Goal: Find contact information: Find contact information

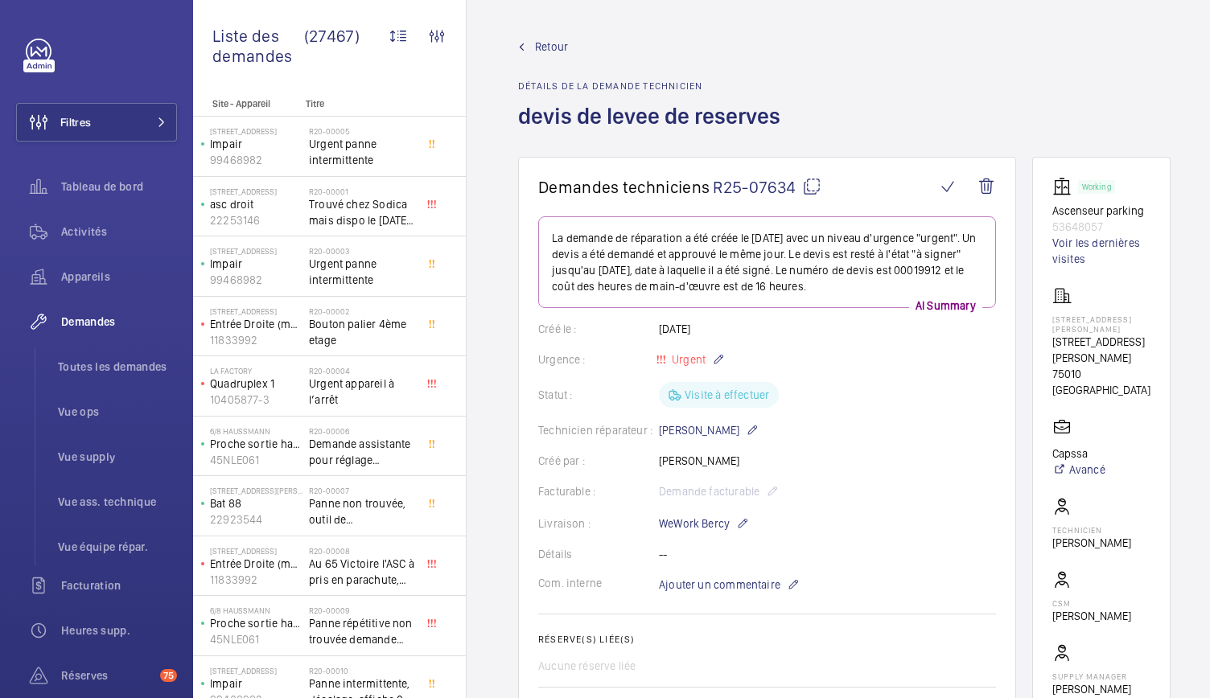
scroll to position [82, 0]
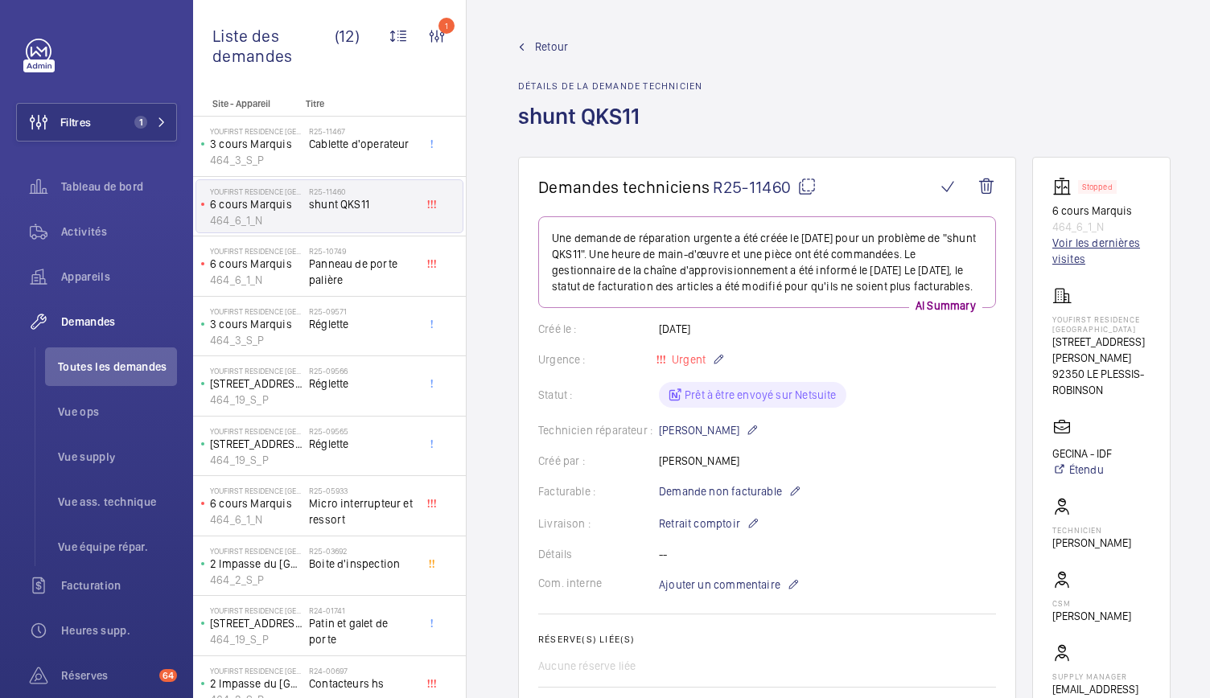
click at [1065, 262] on link "Voir les dernières visites" at bounding box center [1101, 251] width 98 height 32
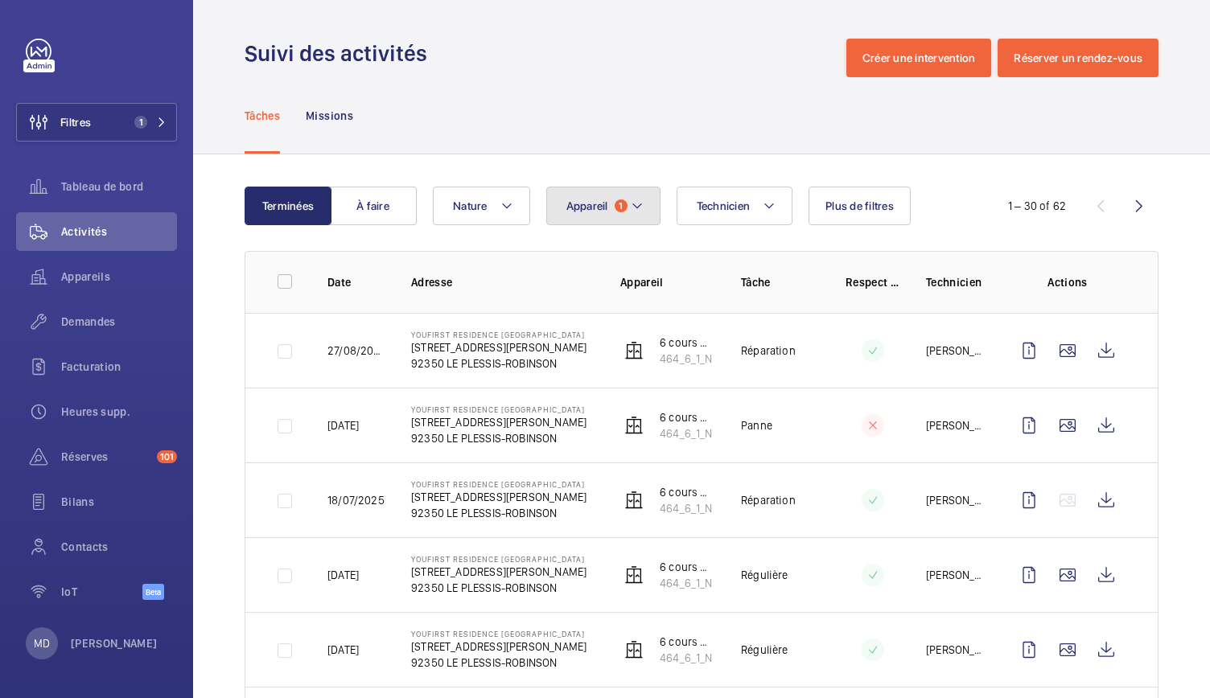
click at [621, 207] on span "1" at bounding box center [621, 205] width 13 height 13
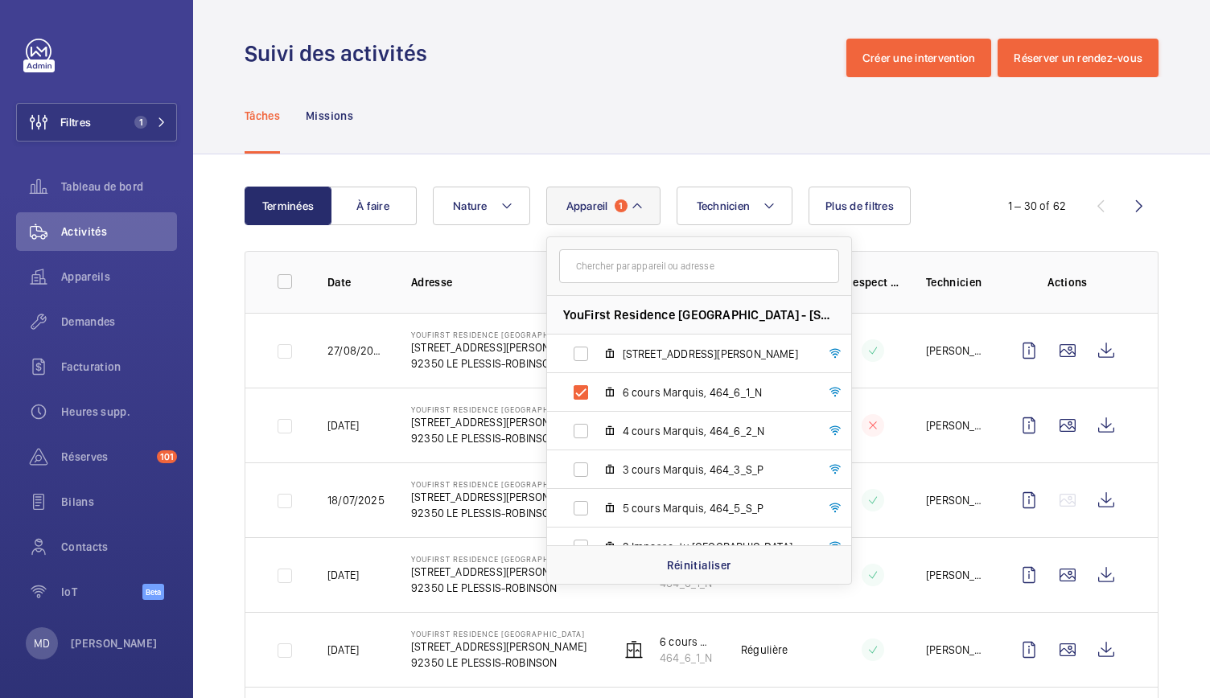
click at [879, 131] on div "Tâches Missions" at bounding box center [702, 115] width 914 height 76
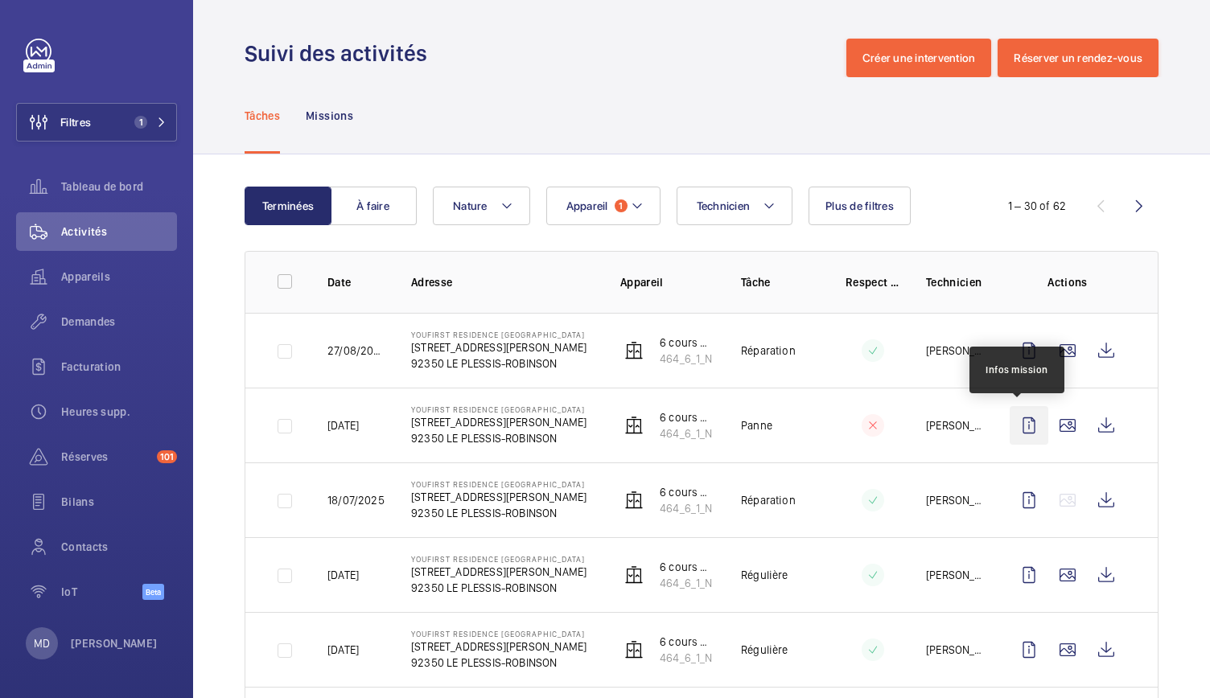
click at [1015, 429] on wm-front-icon-button at bounding box center [1028, 425] width 39 height 39
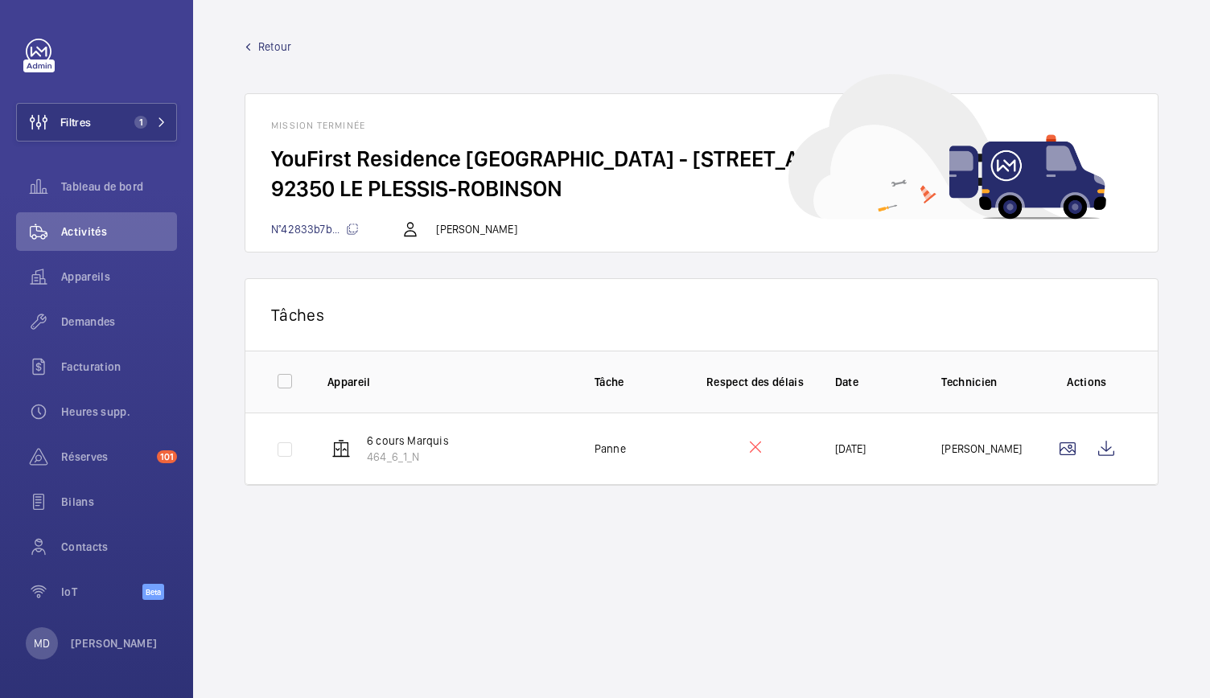
click at [409, 234] on mat-icon at bounding box center [410, 229] width 19 height 19
click at [101, 271] on span "Appareils" at bounding box center [119, 277] width 116 height 16
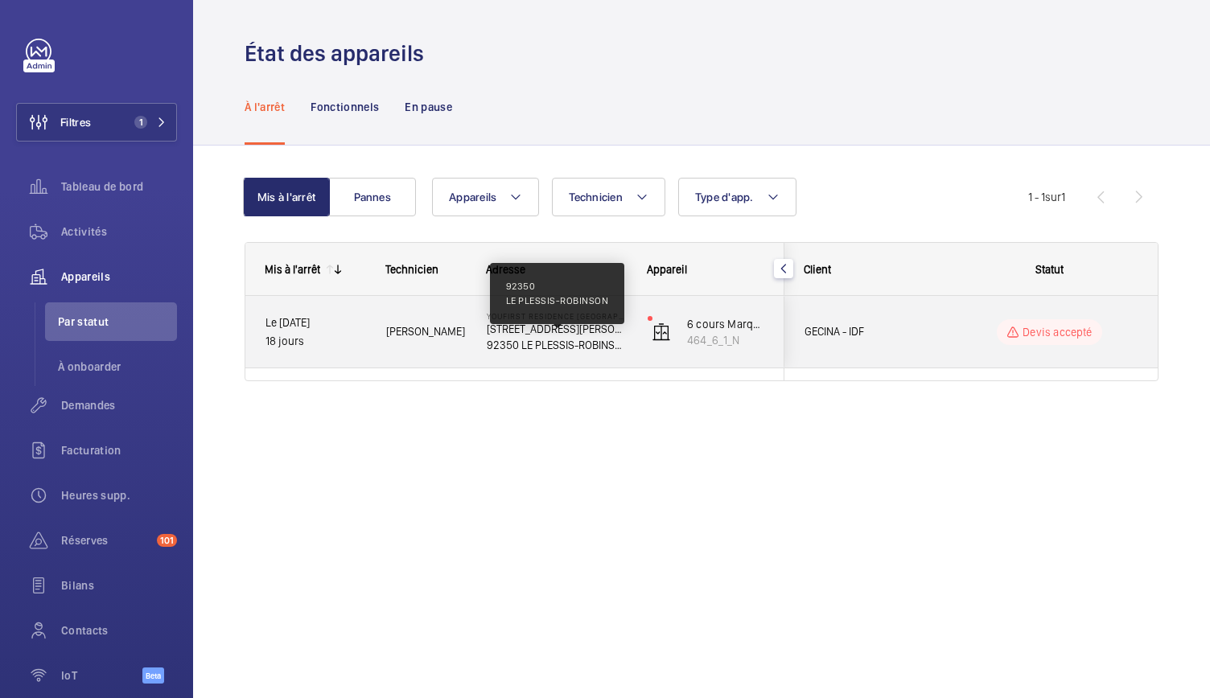
click at [516, 343] on p "92350 LE PLESSIS-ROBINSON" at bounding box center [557, 345] width 140 height 16
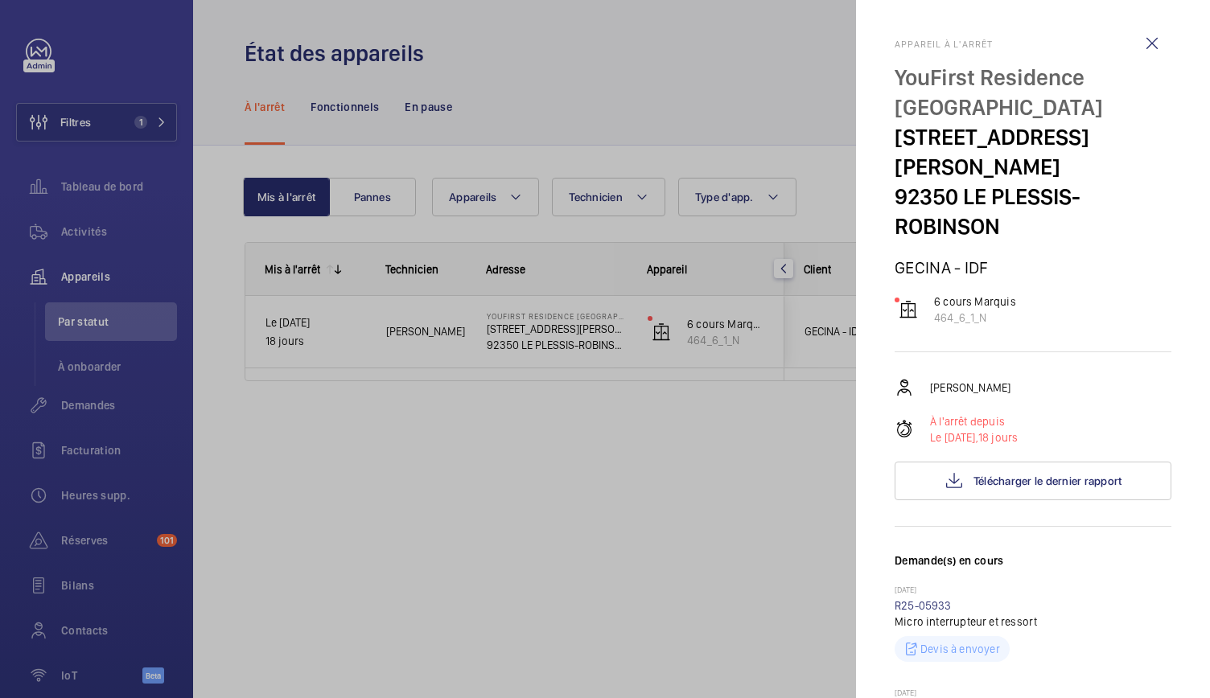
click at [526, 529] on div at bounding box center [605, 349] width 1210 height 698
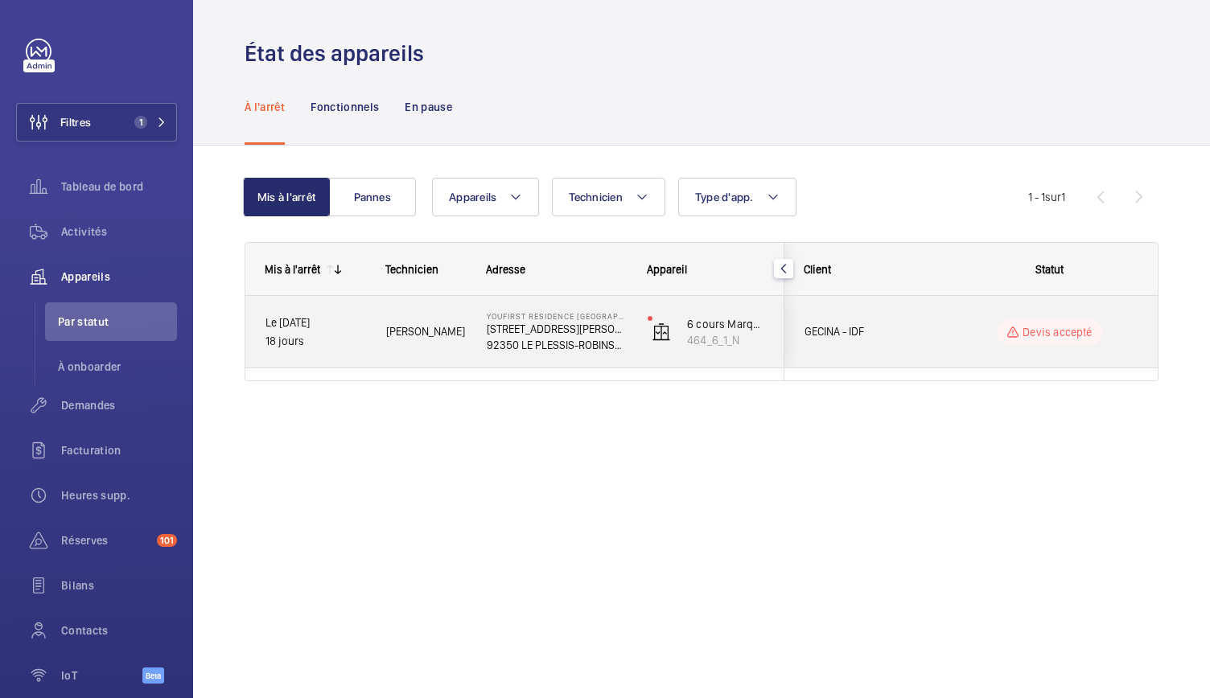
click at [528, 334] on p "[STREET_ADDRESS][PERSON_NAME]" at bounding box center [557, 329] width 140 height 16
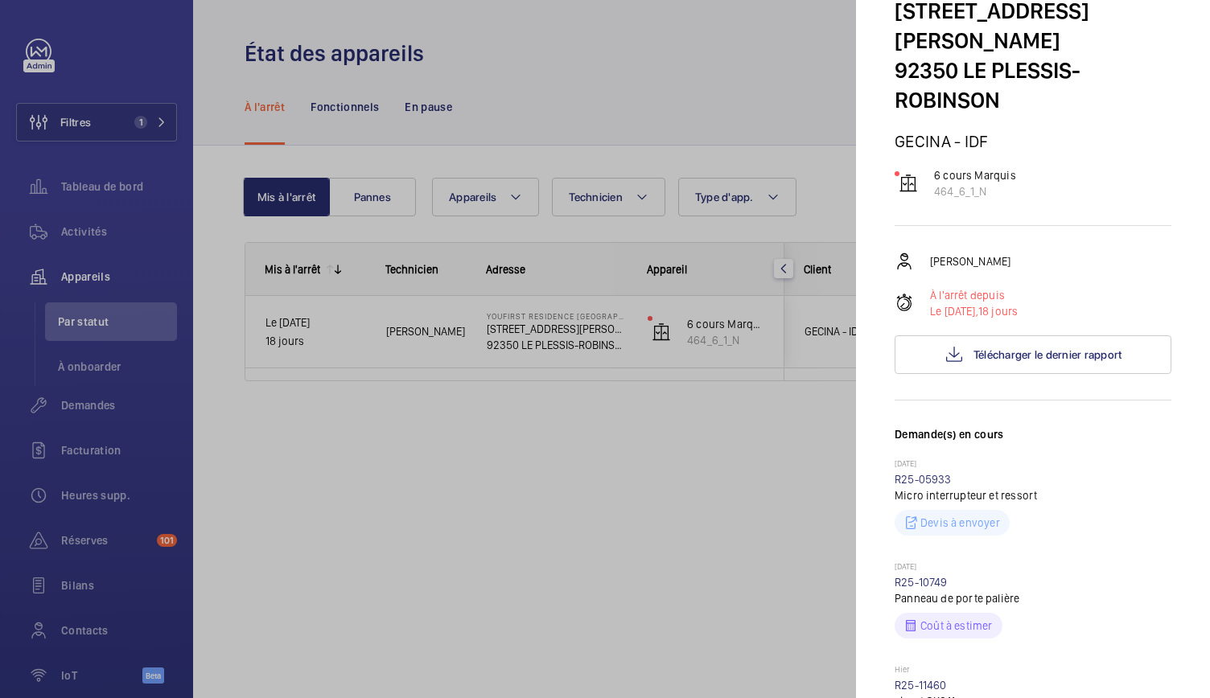
scroll to position [114, 0]
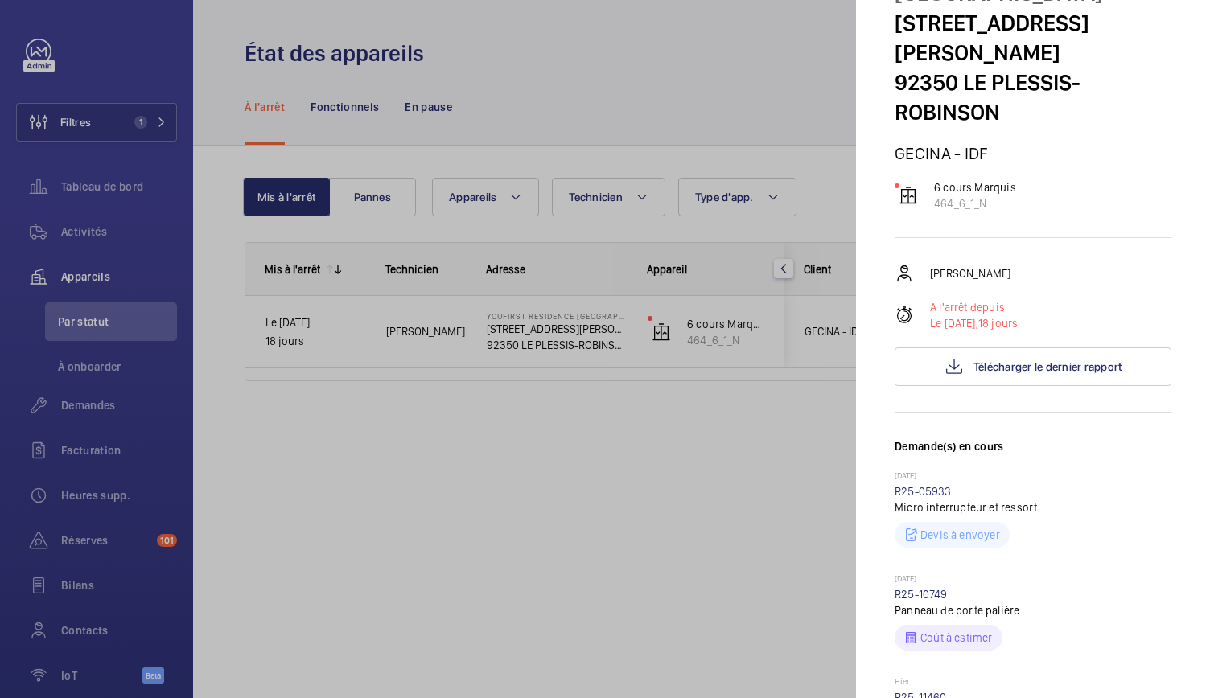
click at [769, 400] on div at bounding box center [605, 349] width 1210 height 698
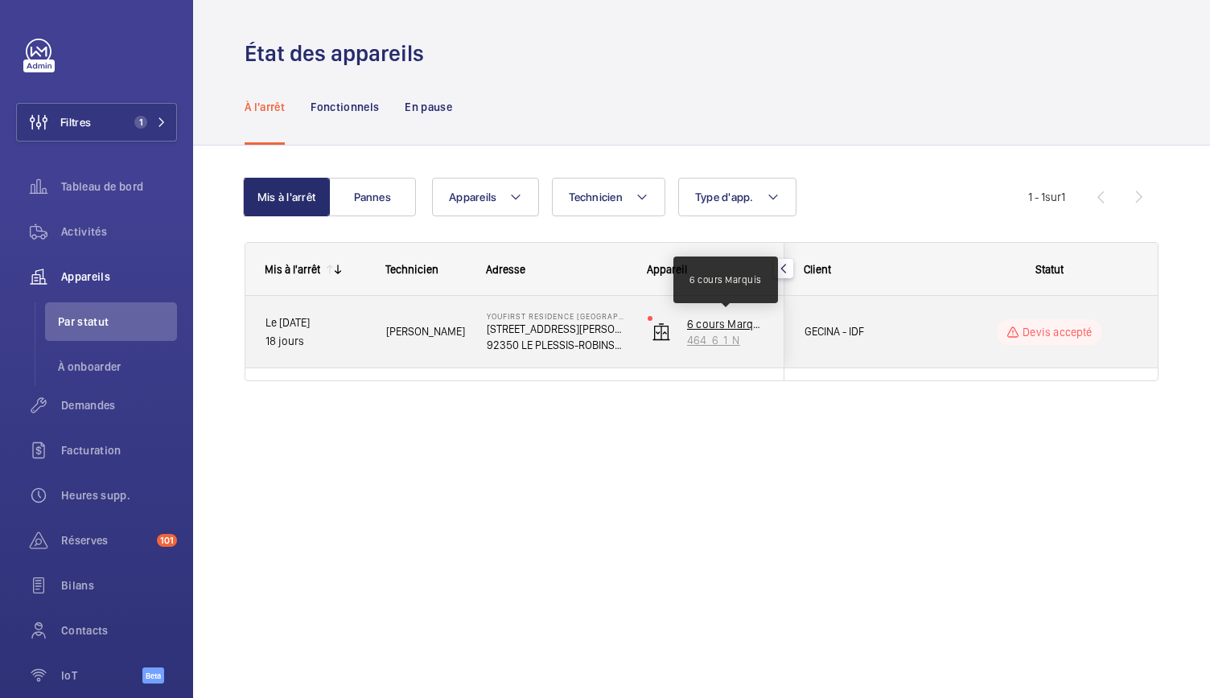
click at [720, 327] on p "6 cours Marquis" at bounding box center [725, 324] width 77 height 16
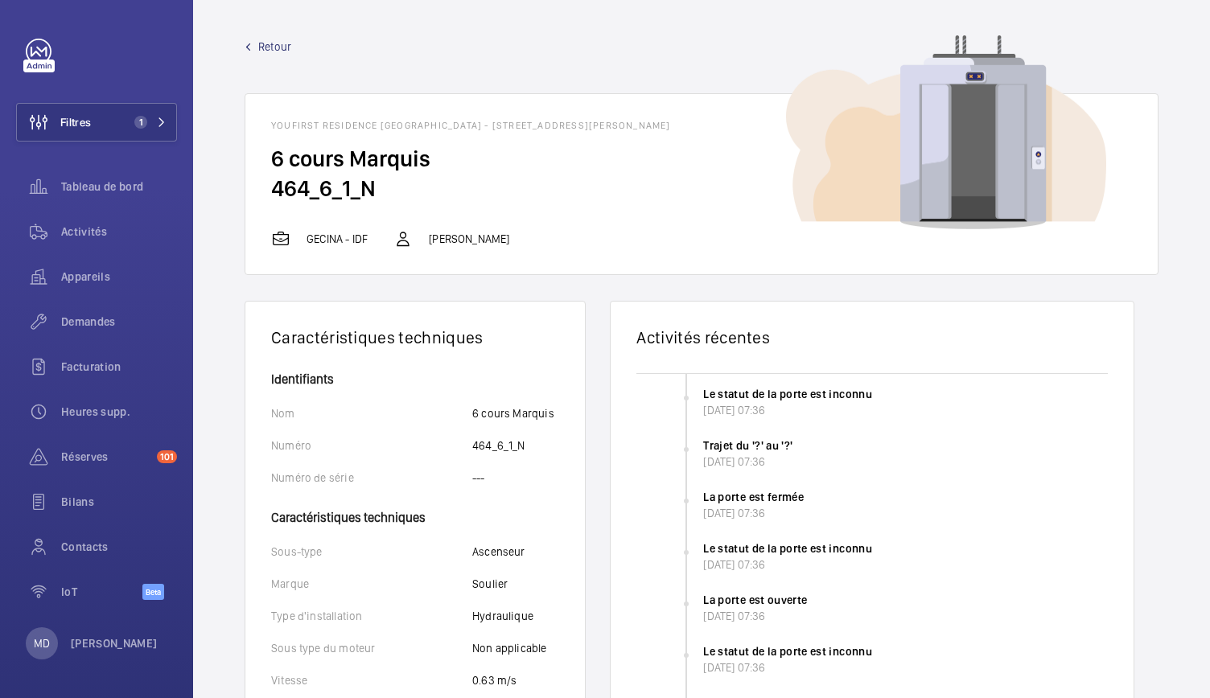
drag, startPoint x: 507, startPoint y: 237, endPoint x: 421, endPoint y: 236, distance: 85.3
click at [421, 236] on div "GECINA - IDF [PERSON_NAME]" at bounding box center [701, 238] width 861 height 19
click at [403, 237] on mat-icon at bounding box center [402, 238] width 19 height 19
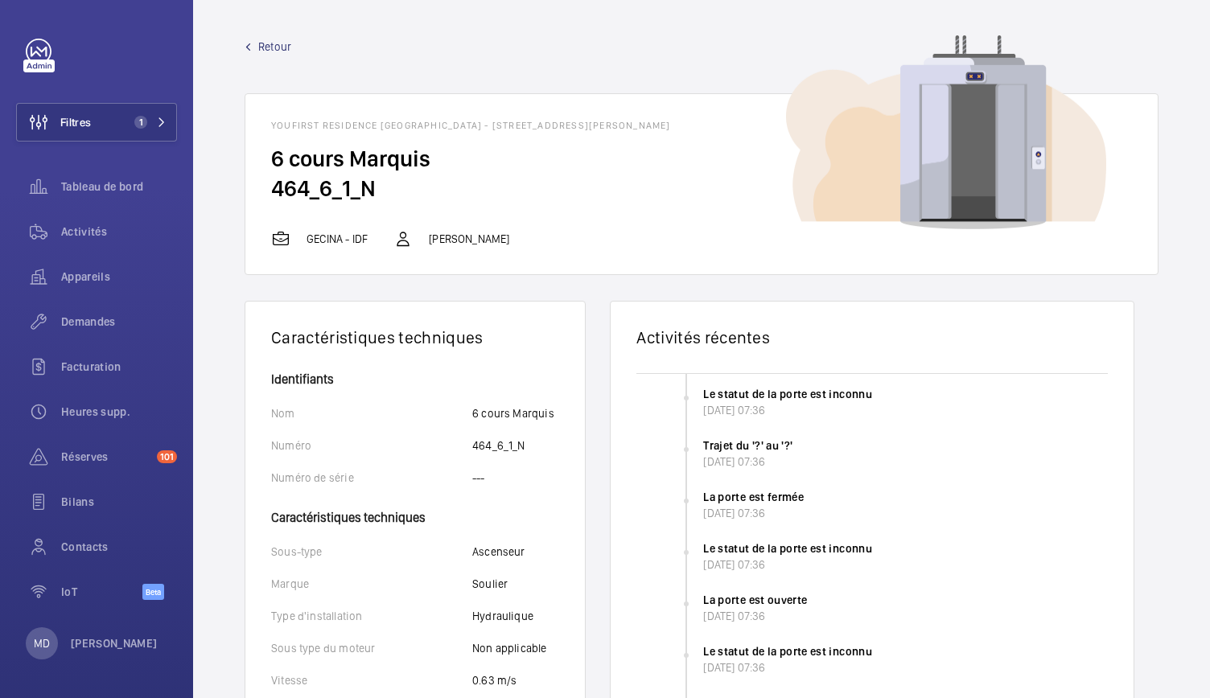
copy p "[PERSON_NAME]"
